Goal: Task Accomplishment & Management: Complete application form

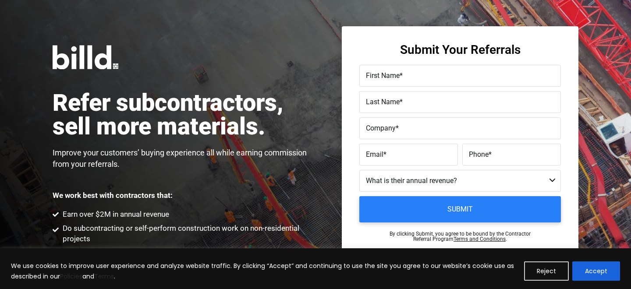
click at [421, 74] on label "First Name *" at bounding box center [460, 76] width 188 height 13
click at [421, 74] on input "First Name *" at bounding box center [460, 76] width 202 height 22
type input "[PERSON_NAME]"
click at [386, 125] on span "Company" at bounding box center [381, 128] width 30 height 8
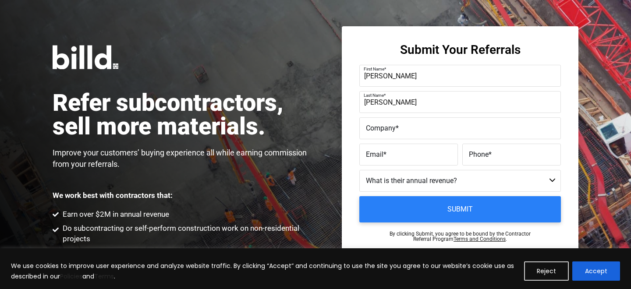
click at [386, 125] on input "Company *" at bounding box center [460, 128] width 202 height 22
type input "V"
paste input "Viva Energy"
type input "Viva Energy"
click at [400, 159] on label "Email *" at bounding box center [408, 155] width 85 height 13
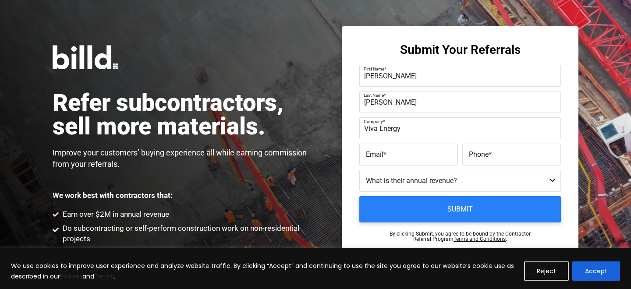
click at [400, 159] on input "Email *" at bounding box center [408, 155] width 99 height 22
paste input "Viva Energy"
type input "V"
click at [380, 155] on input "Email *" at bounding box center [408, 155] width 99 height 22
paste input "[PERSON_NAME][EMAIL_ADDRESS][DOMAIN_NAME]"
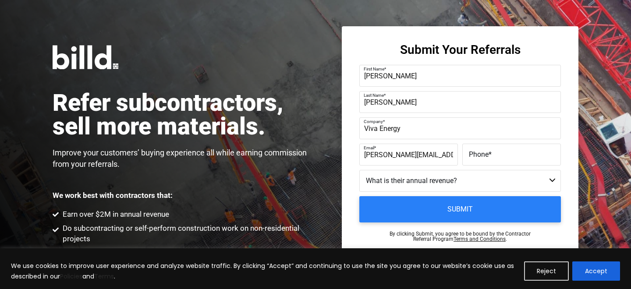
type input "[PERSON_NAME][EMAIL_ADDRESS][DOMAIN_NAME]"
click at [490, 154] on span "*" at bounding box center [490, 154] width 3 height 8
click at [490, 154] on input "Phone *" at bounding box center [511, 155] width 99 height 22
paste input "[PHONE_NUMBER]"
type input "[PHONE_NUMBER]"
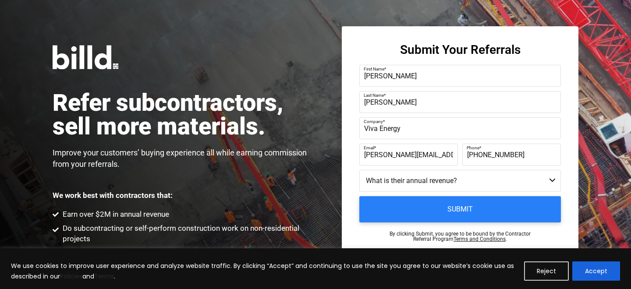
click at [443, 182] on select "Less than $1M $1M - $2M $2M - $4M $4M - $8M $8M - $25M $25M - $40M $40M +" at bounding box center [460, 181] width 202 height 22
select select "$2M - $4M"
click at [359, 170] on select "Less than $1M $1M - $2M $2M - $4M $4M - $8M $8M - $25M $25M - $40M $40M +" at bounding box center [460, 181] width 202 height 22
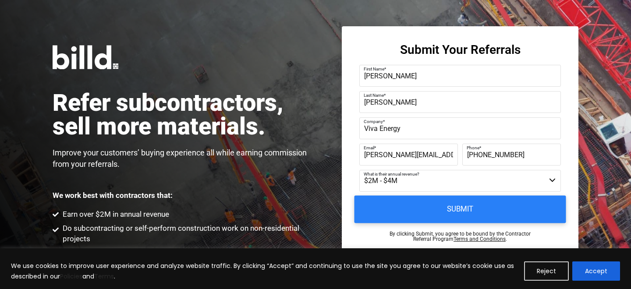
click at [429, 220] on input "Submit" at bounding box center [460, 210] width 212 height 28
